Goal: Information Seeking & Learning: Learn about a topic

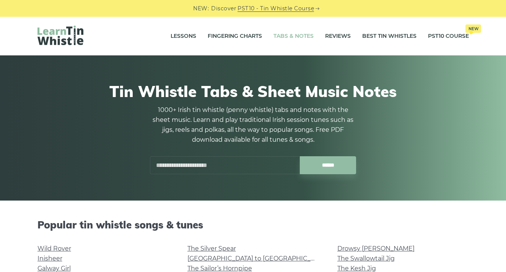
click at [230, 166] on input "text" at bounding box center [225, 165] width 150 height 18
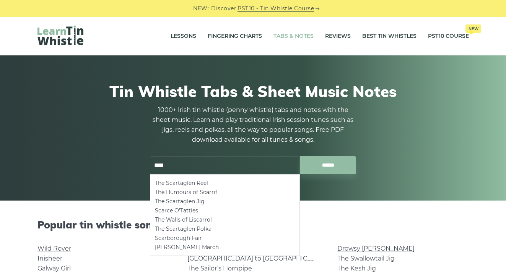
click at [185, 238] on li "Scarborough Fair" at bounding box center [225, 238] width 140 height 9
type input "**********"
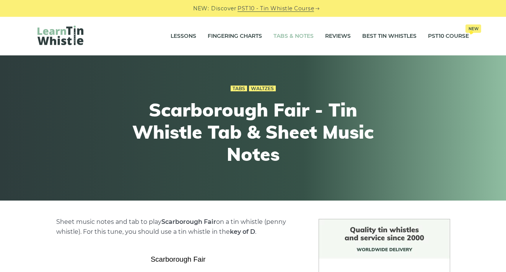
click at [280, 35] on link "Tabs & Notes" at bounding box center [294, 36] width 40 height 19
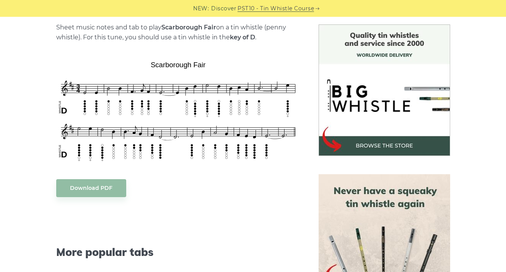
scroll to position [196, 0]
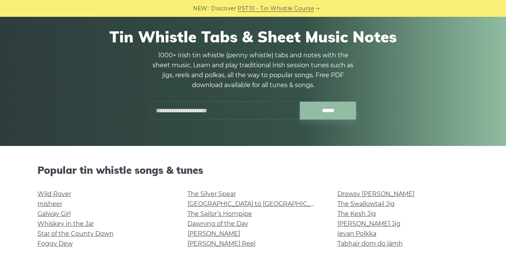
scroll to position [67, 0]
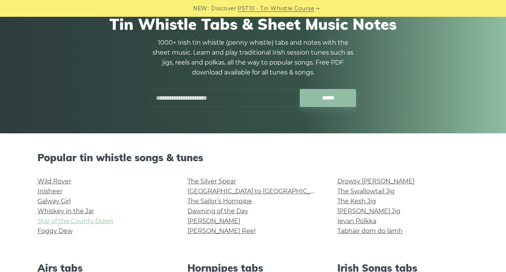
click at [65, 221] on link "Star of the County Down" at bounding box center [75, 221] width 76 height 7
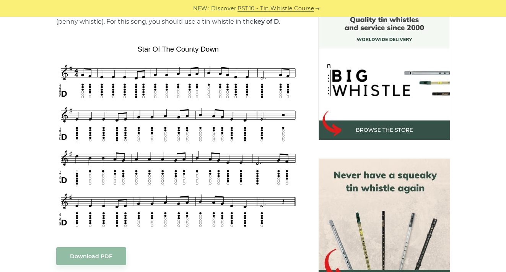
scroll to position [215, 0]
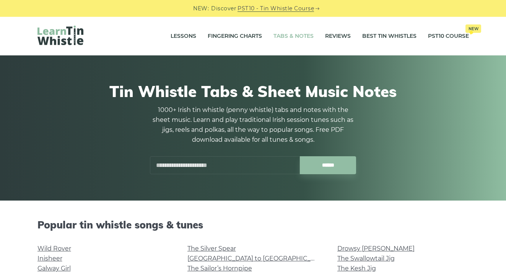
click at [190, 164] on input "text" at bounding box center [225, 165] width 150 height 18
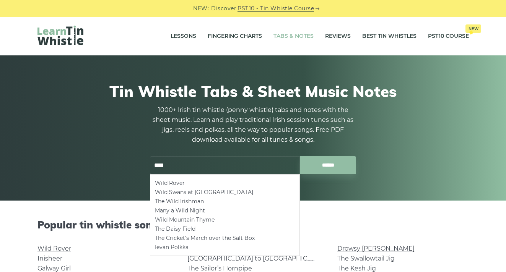
click at [168, 221] on li "Wild Mountain Thyme" at bounding box center [225, 219] width 140 height 9
type input "**********"
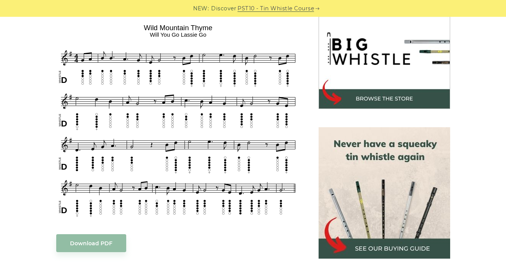
scroll to position [242, 0]
